Goal: Transaction & Acquisition: Purchase product/service

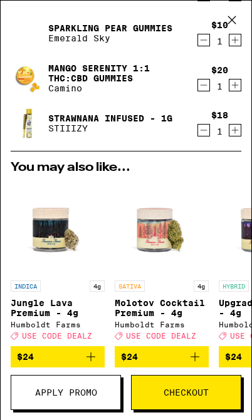
scroll to position [156, 0]
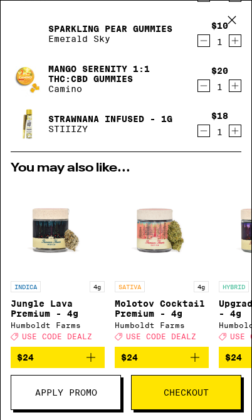
click at [90, 401] on button "Apply Promo" at bounding box center [66, 392] width 110 height 35
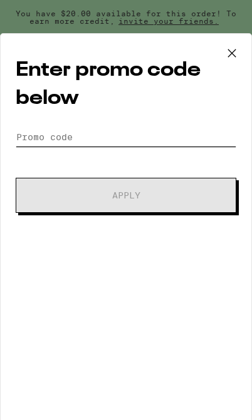
click at [86, 139] on input "Promo Code" at bounding box center [126, 137] width 220 height 19
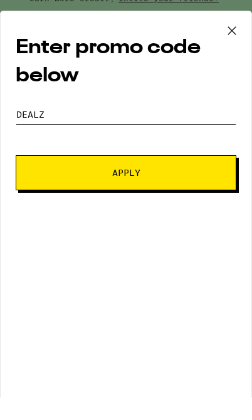
type input "Dealz"
click at [143, 191] on span "Apply" at bounding box center [126, 195] width 134 height 9
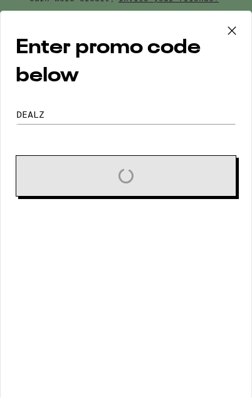
scroll to position [23, 0]
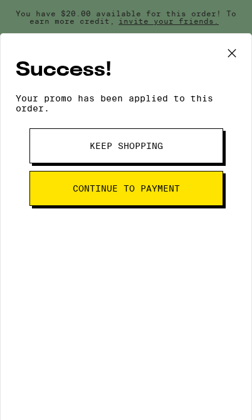
click at [198, 194] on button "Continue to payment" at bounding box center [125, 188] width 193 height 35
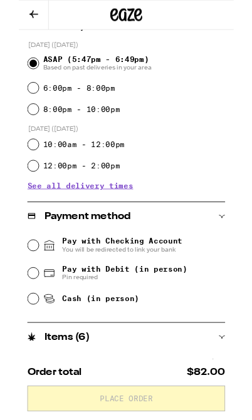
scroll to position [279, 0]
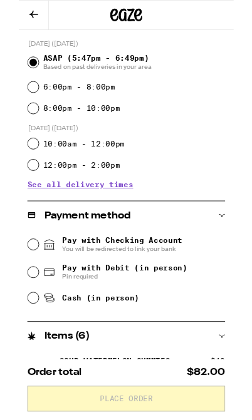
click at [16, 127] on input "8:00pm - 10:00pm" at bounding box center [17, 127] width 13 height 13
radio input "true"
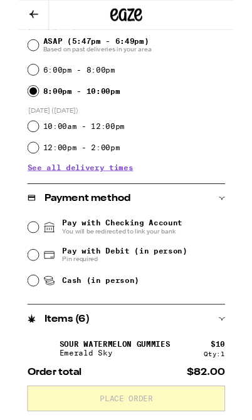
scroll to position [301, 0]
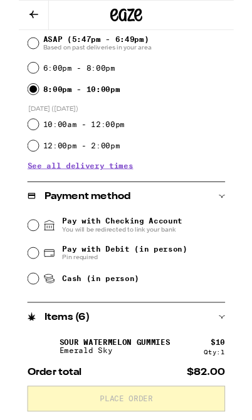
click at [53, 198] on span "See all delivery times" at bounding box center [72, 194] width 124 height 9
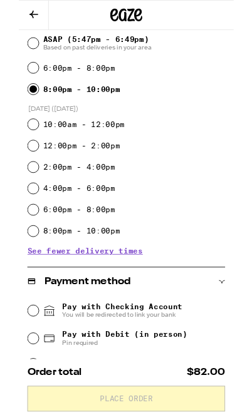
click at [18, 233] on div "4:00pm - 6:00pm" at bounding box center [126, 220] width 231 height 25
click at [21, 227] on input "4:00pm - 6:00pm" at bounding box center [17, 221] width 13 height 13
radio input "true"
click at [14, 108] on input "8:00pm - 10:00pm" at bounding box center [17, 104] width 13 height 13
radio input "true"
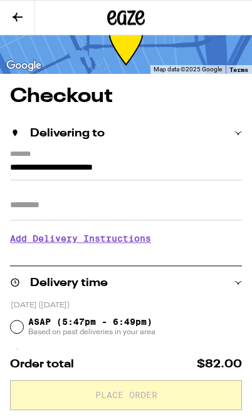
scroll to position [24, 0]
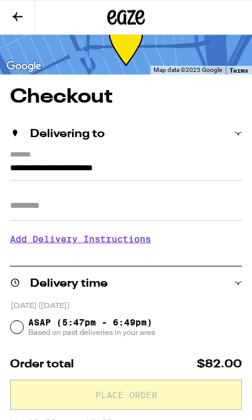
click at [180, 161] on input "**********" at bounding box center [126, 171] width 232 height 20
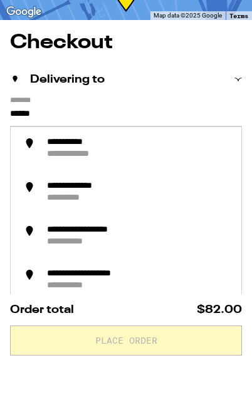
type input "*****"
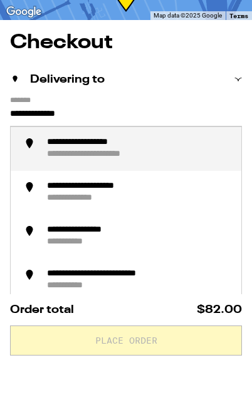
click at [148, 203] on div "**********" at bounding box center [112, 209] width 130 height 12
type input "**********"
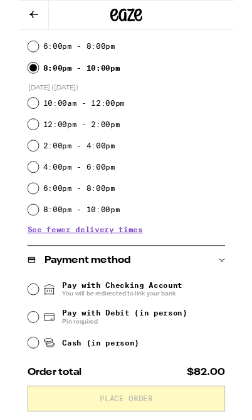
scroll to position [339, 0]
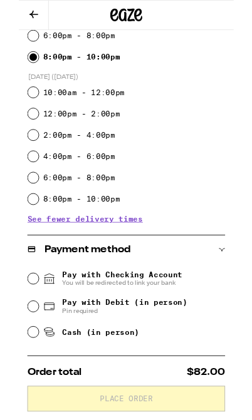
click at [21, 389] on input "Cash (in person)" at bounding box center [17, 389] width 13 height 13
radio input "true"
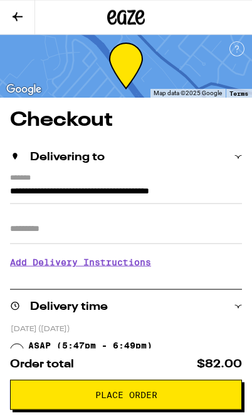
scroll to position [0, 0]
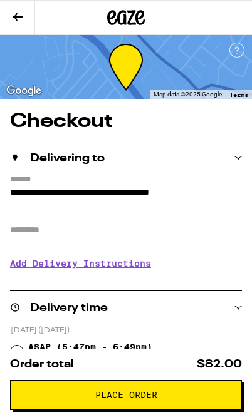
click at [164, 382] on button "Place Order" at bounding box center [126, 395] width 232 height 30
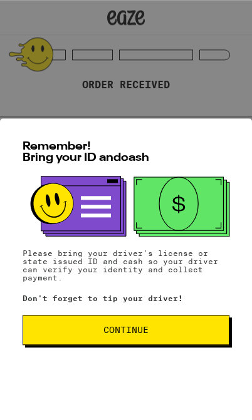
scroll to position [194, 0]
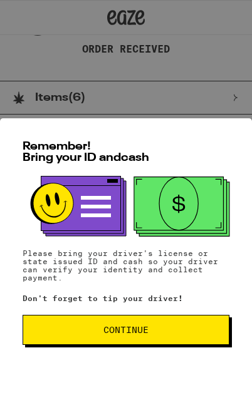
click at [175, 319] on button "Continue" at bounding box center [126, 330] width 207 height 30
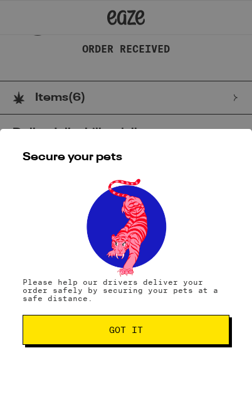
click at [189, 327] on span "Got it" at bounding box center [125, 330] width 185 height 9
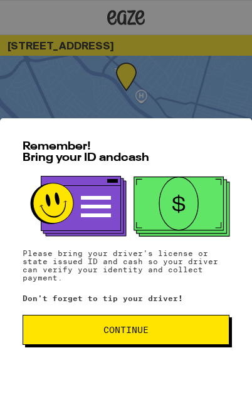
click at [140, 327] on span "Continue" at bounding box center [125, 330] width 45 height 9
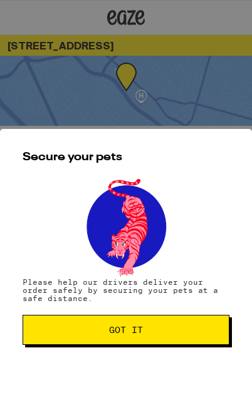
click at [148, 328] on span "Got it" at bounding box center [125, 330] width 185 height 9
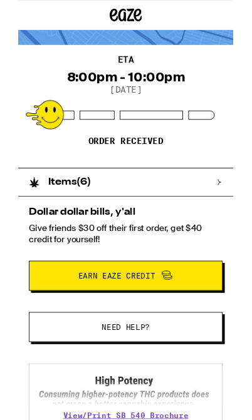
scroll to position [121, 0]
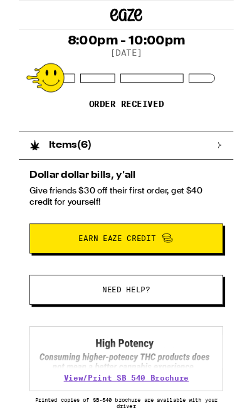
click at [222, 169] on div "Items ( 6 )" at bounding box center [119, 170] width 239 height 33
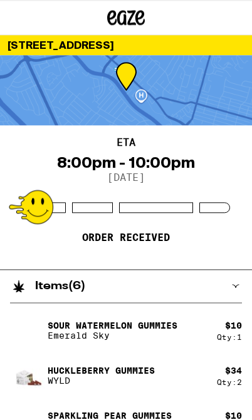
scroll to position [0, 0]
